Goal: Transaction & Acquisition: Purchase product/service

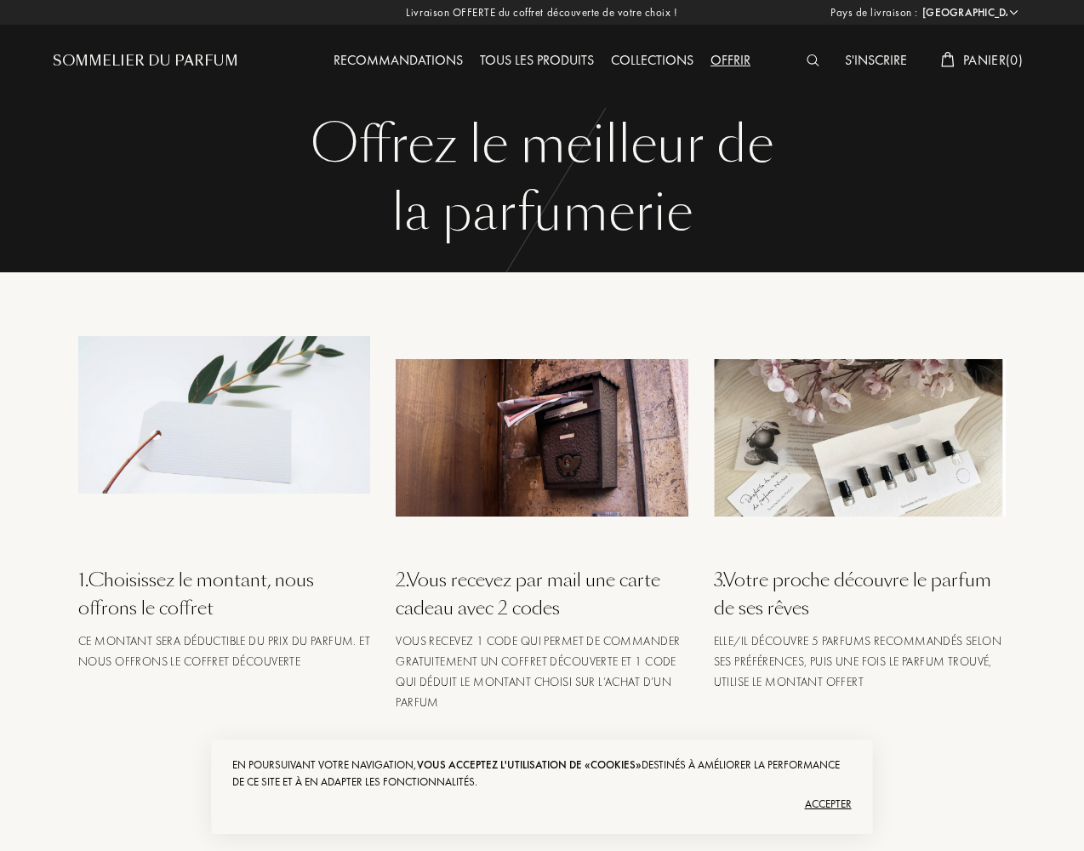
select select "US"
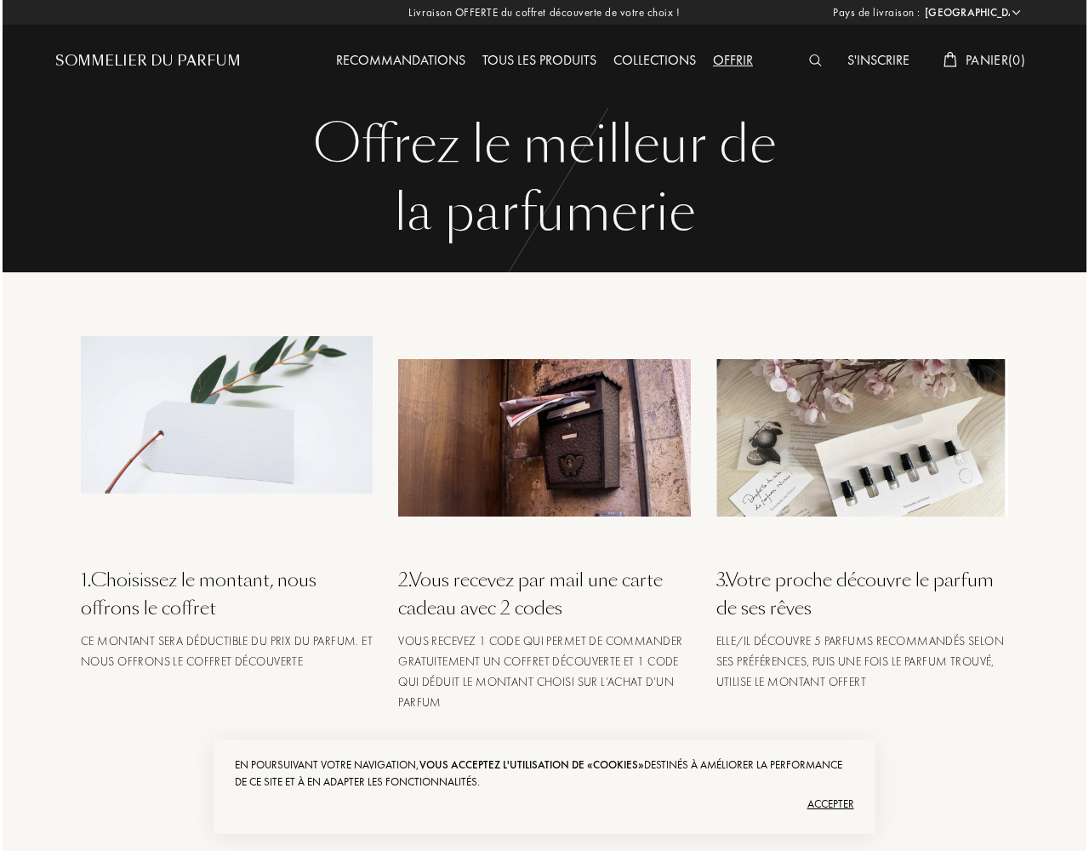
scroll to position [426, 0]
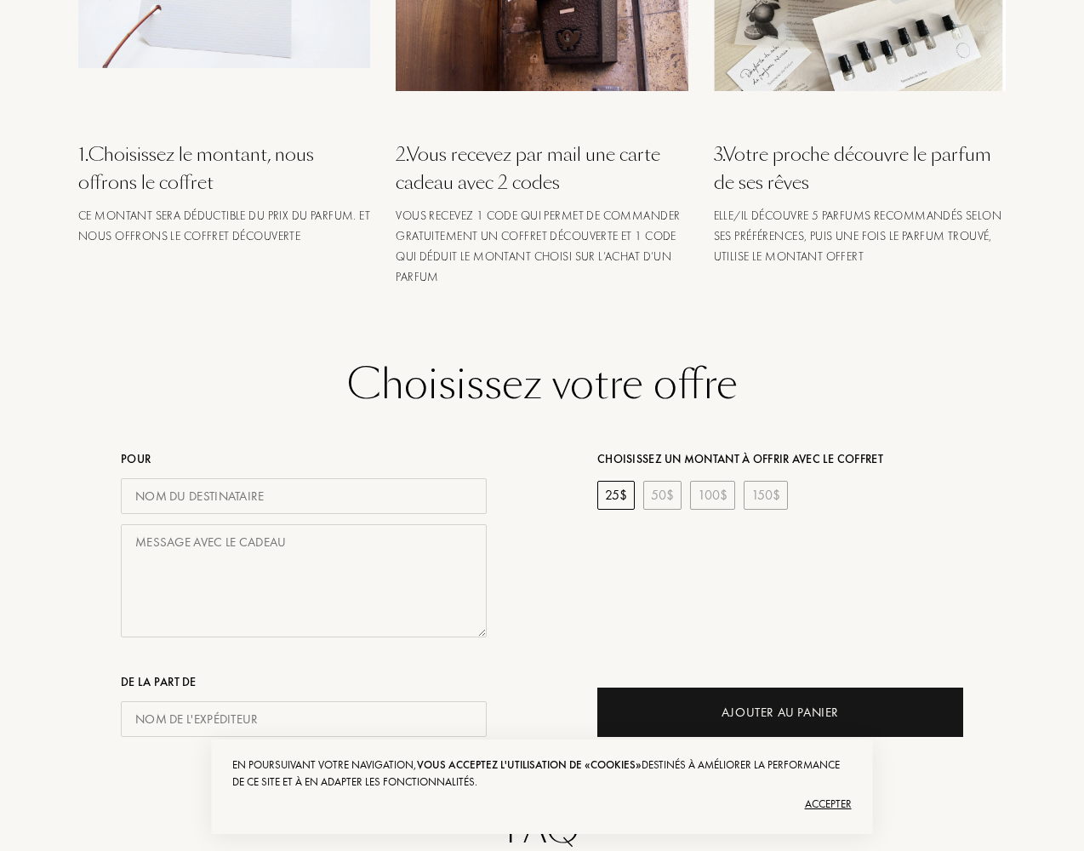
click at [542, 803] on div "Accepter" at bounding box center [541, 804] width 619 height 27
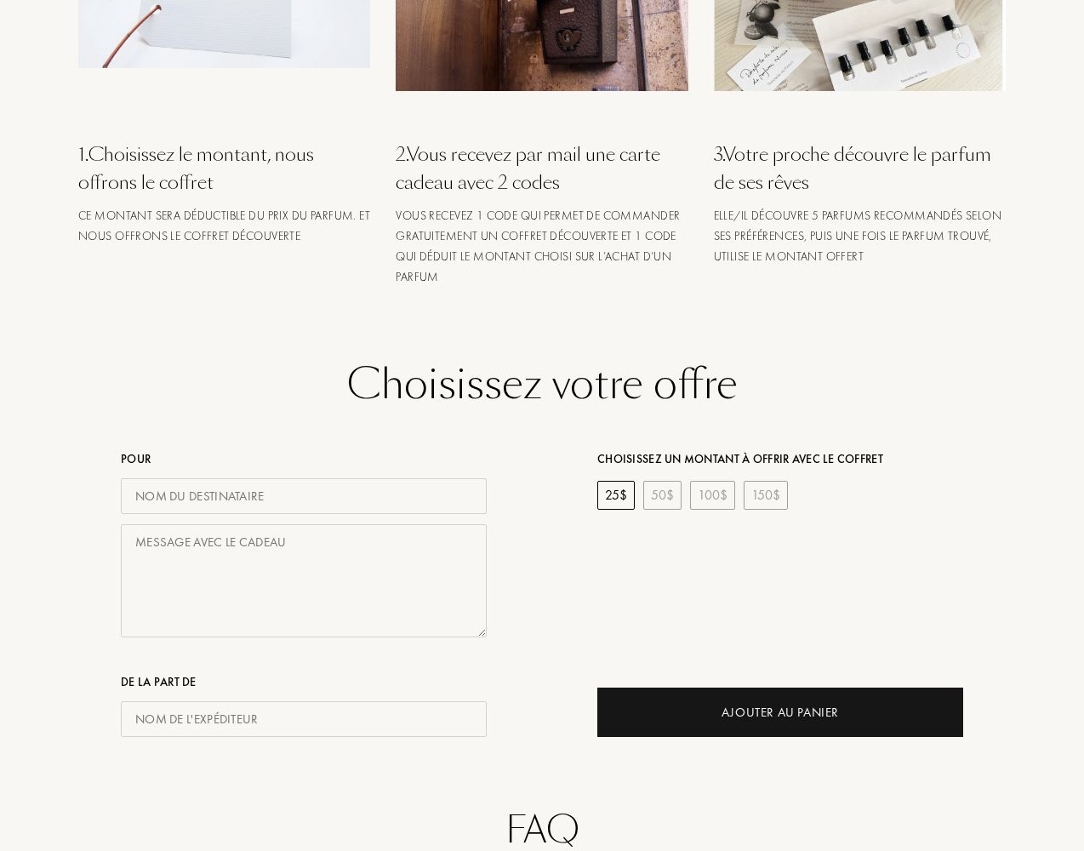
click at [304, 495] on input "text" at bounding box center [304, 496] width 366 height 37
type input "John Doe"
click at [304, 580] on textarea at bounding box center [304, 580] width 366 height 113
type textarea "Enjoy your gift!"
click at [304, 718] on input "text" at bounding box center [304, 719] width 366 height 37
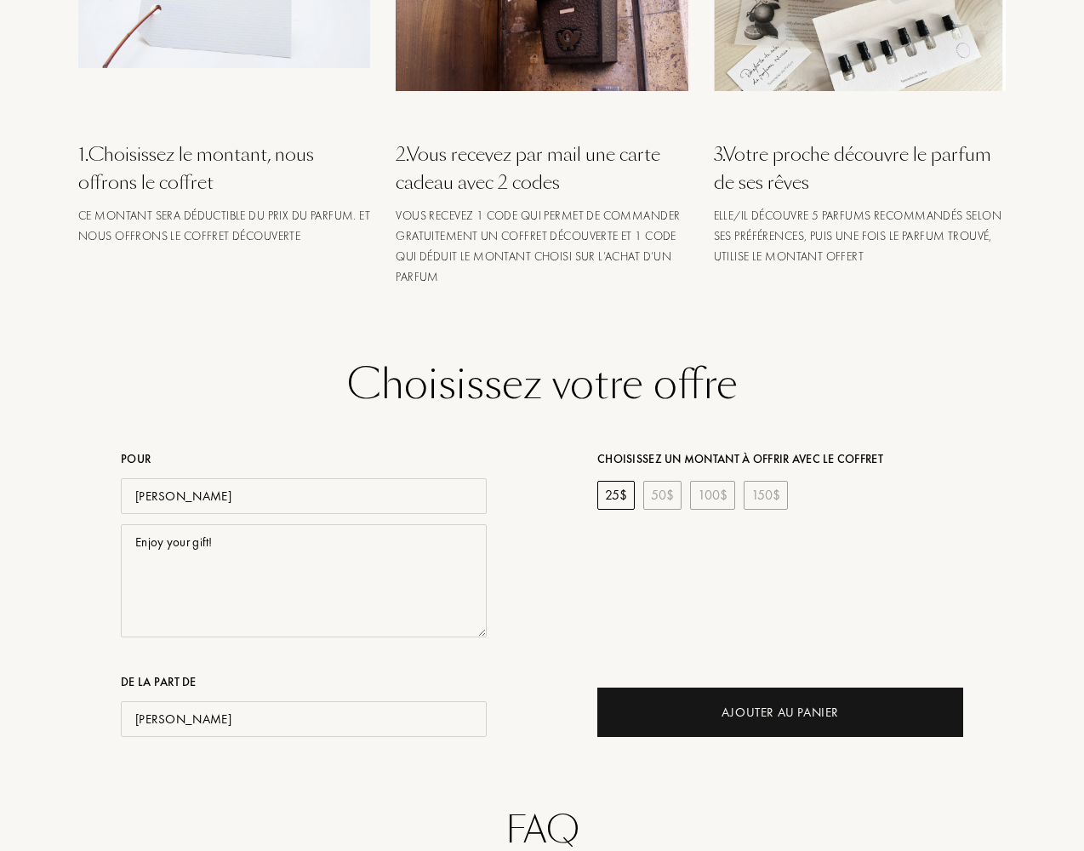
type input "Jane Smith"
click at [616, 494] on div "25 $" at bounding box center [615, 495] width 37 height 29
click at [780, 712] on div "Ajouter au Panier" at bounding box center [780, 713] width 117 height 20
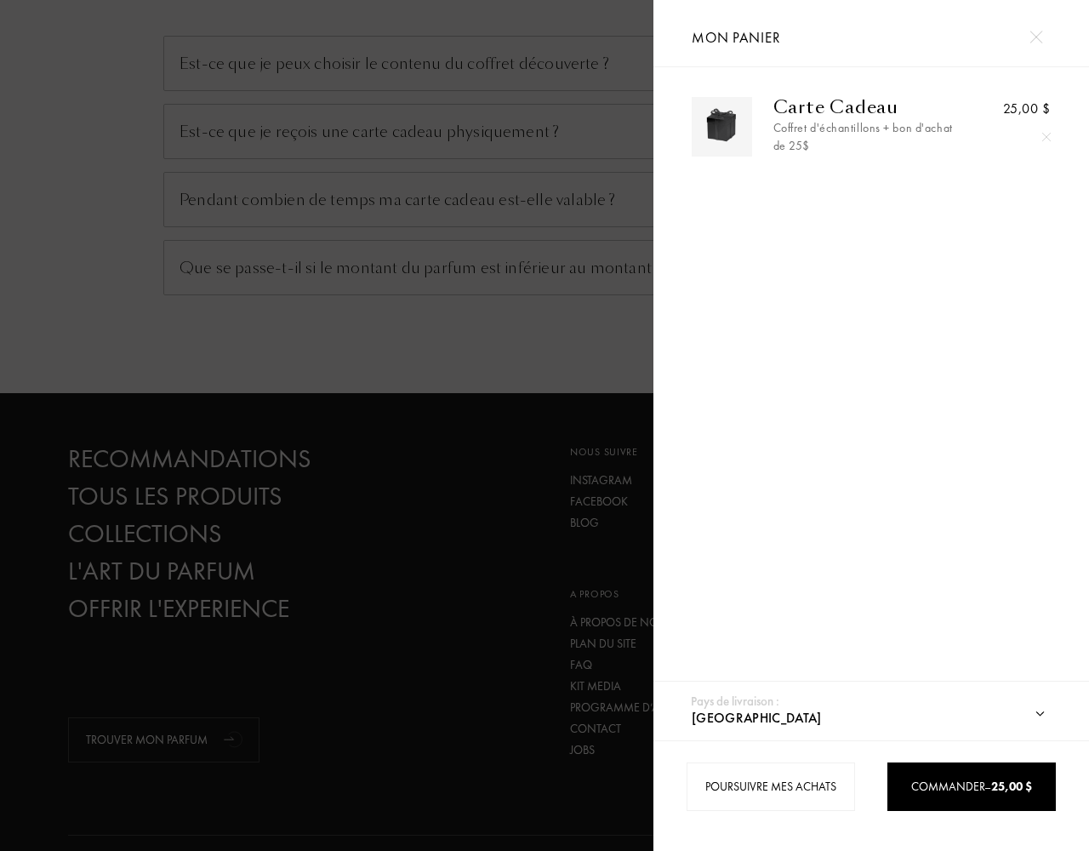
scroll to position [1342, 0]
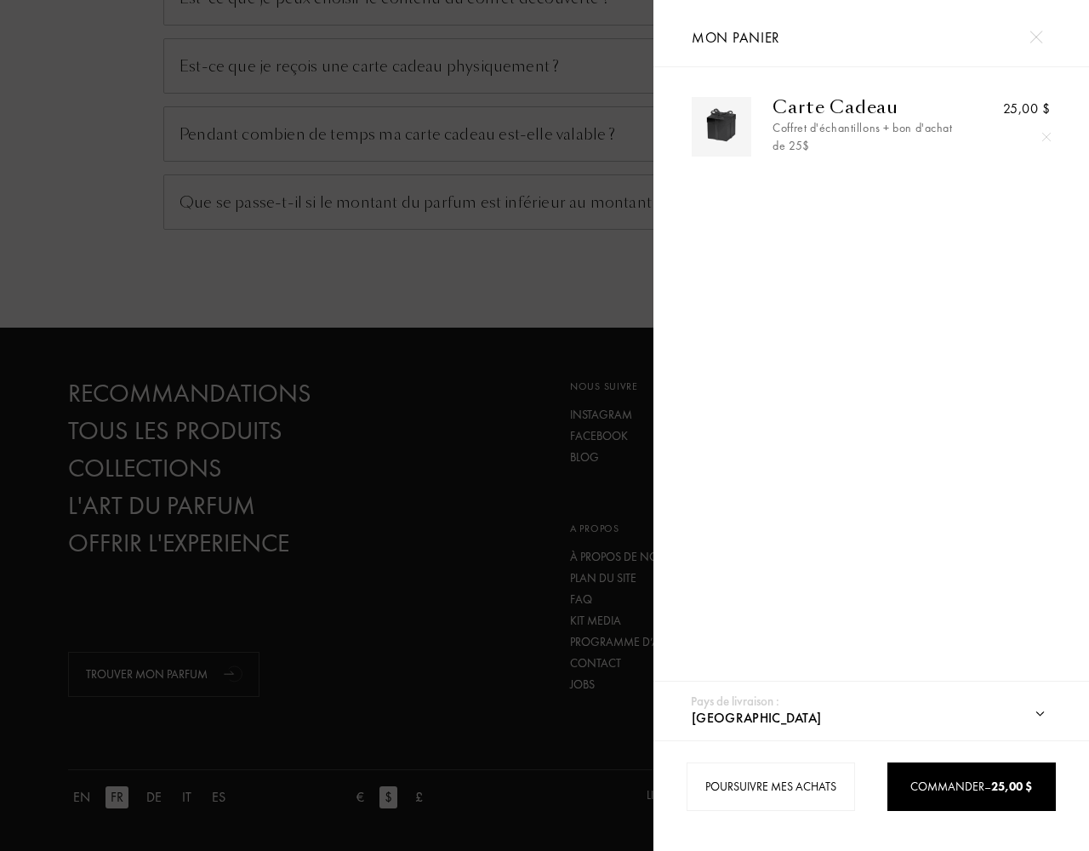
click at [971, 786] on div "Commander – 25,00 $" at bounding box center [972, 787] width 167 height 18
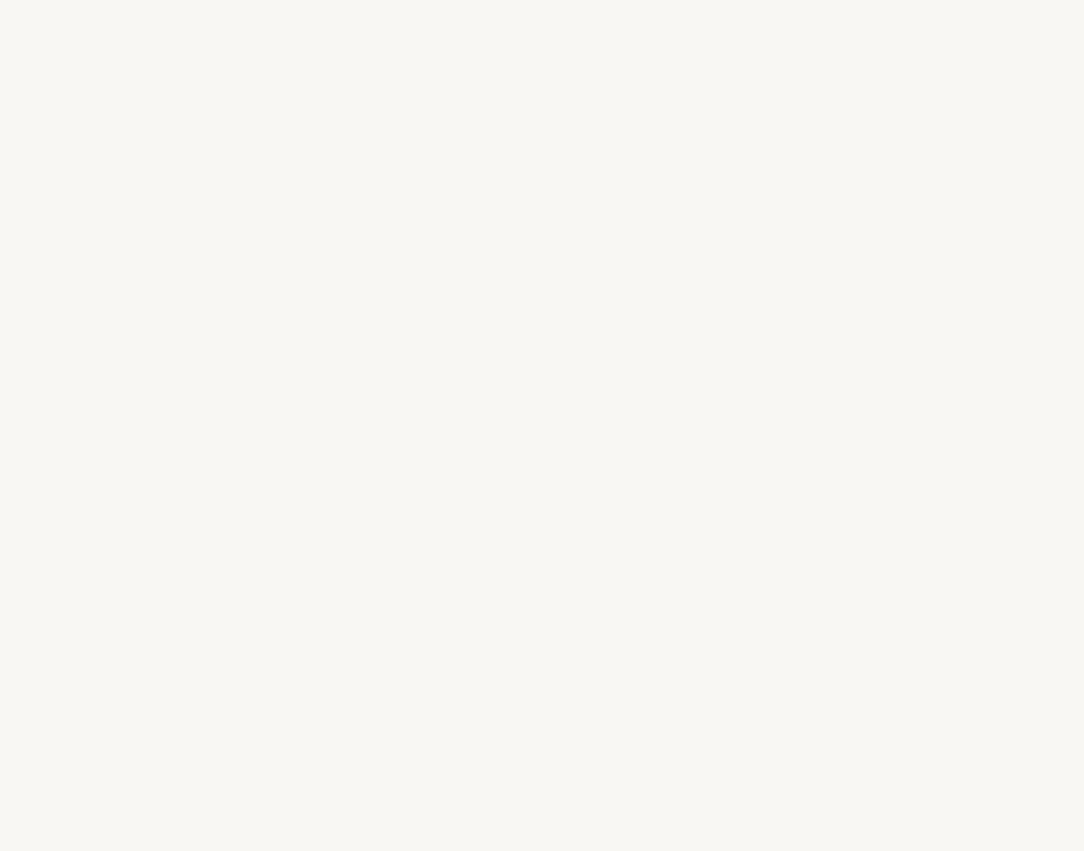
select select "US"
